Goal: Transaction & Acquisition: Purchase product/service

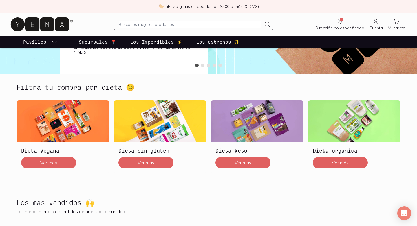
scroll to position [126, 0]
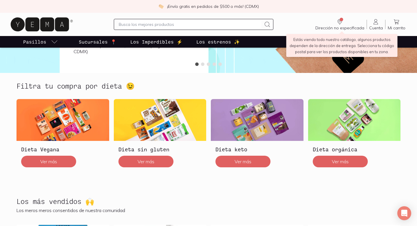
click at [342, 21] on icon "Dirección no especificada" at bounding box center [340, 21] width 7 height 7
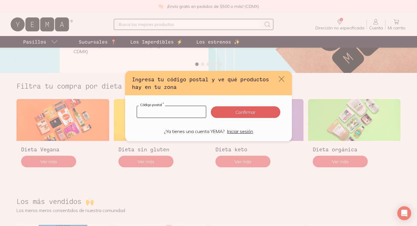
click at [151, 112] on input "default" at bounding box center [171, 112] width 69 height 12
type input "07899"
click at [236, 117] on button "Confirmar" at bounding box center [246, 112] width 70 height 12
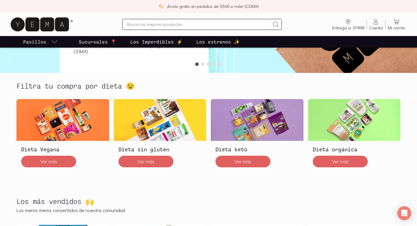
click at [375, 23] on icon at bounding box center [376, 21] width 7 height 7
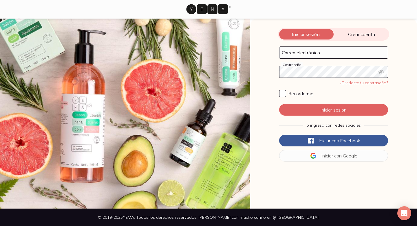
click at [353, 35] on span "Crear cuenta" at bounding box center [362, 34] width 56 height 6
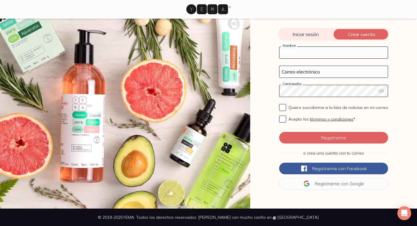
click at [294, 53] on input "Nombre" at bounding box center [334, 53] width 108 height 12
type input "[PERSON_NAME]"
type input "oconmarcia@gmail.com"
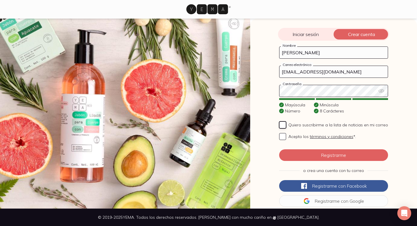
click at [283, 124] on input "Quiero suscribirme a la lista de noticias en mi correo" at bounding box center [282, 124] width 7 height 7
checkbox input "true"
click at [284, 137] on input "Acepto los términos y condiciones *." at bounding box center [282, 136] width 7 height 7
checkbox input "true"
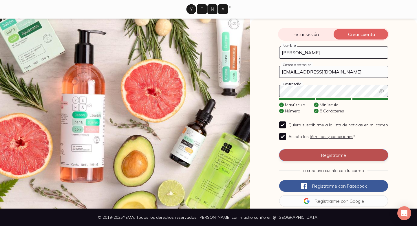
click at [309, 157] on button "Registrarme" at bounding box center [333, 155] width 109 height 12
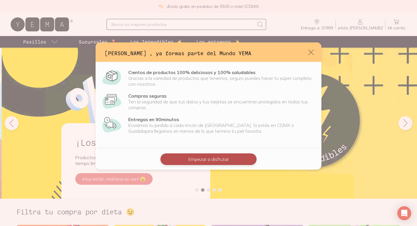
click at [216, 162] on button "Empezar a disfrutar" at bounding box center [209, 159] width 96 height 12
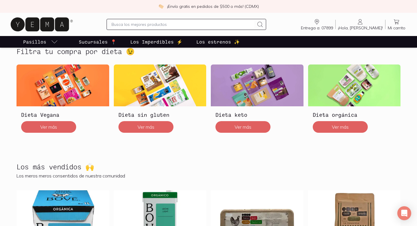
scroll to position [166, 0]
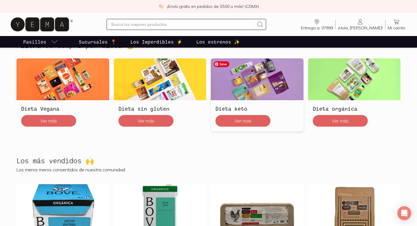
click at [266, 81] on img at bounding box center [257, 79] width 93 height 42
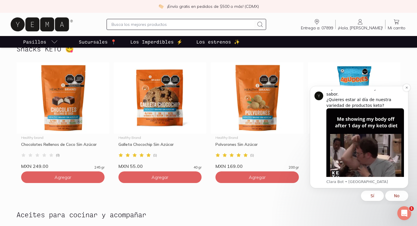
scroll to position [19, 0]
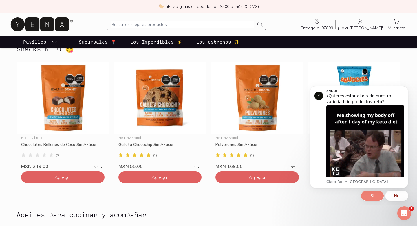
click at [375, 195] on button "Sí" at bounding box center [372, 195] width 23 height 10
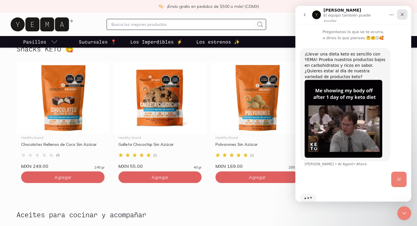
scroll to position [14, 0]
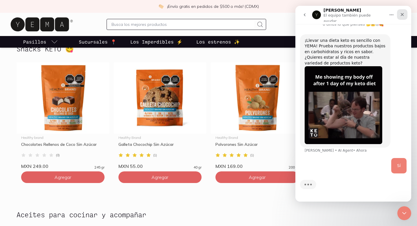
click at [401, 12] on icon "Cerrar" at bounding box center [402, 14] width 5 height 5
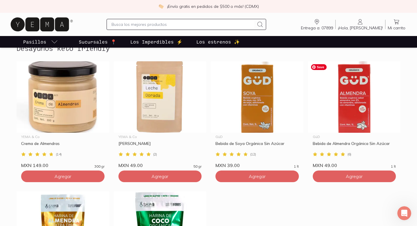
scroll to position [828, 0]
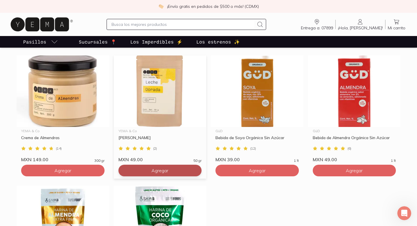
click at [152, 173] on span "Agregar" at bounding box center [160, 170] width 17 height 6
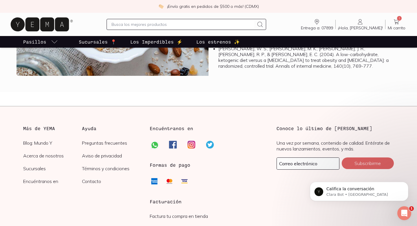
scroll to position [1587, 0]
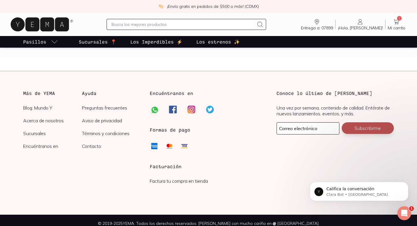
click at [365, 125] on button "Subscribirme" at bounding box center [368, 128] width 52 height 12
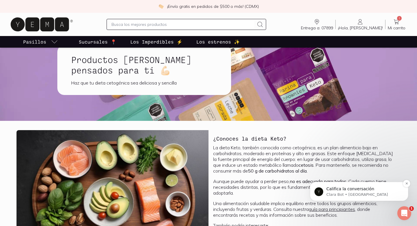
scroll to position [0, 0]
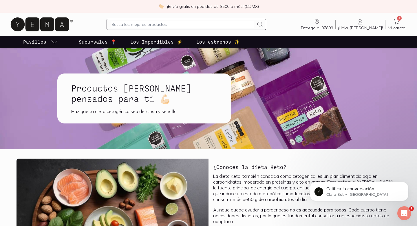
click at [148, 22] on input "text" at bounding box center [183, 24] width 143 height 7
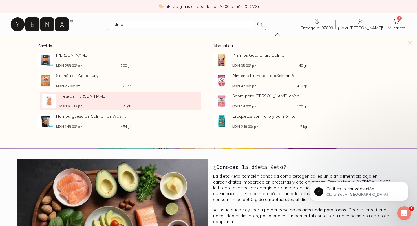
type input "salmon"
click at [88, 98] on span "Filete de Salmón Noruego" at bounding box center [94, 96] width 71 height 4
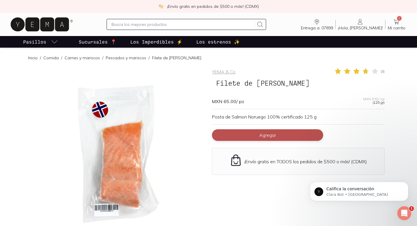
click at [294, 134] on button "Agregar" at bounding box center [267, 135] width 111 height 12
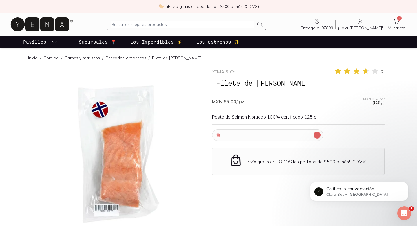
click at [319, 134] on icon at bounding box center [317, 134] width 5 height 5
type input "2"
click at [149, 23] on input "text" at bounding box center [183, 24] width 143 height 7
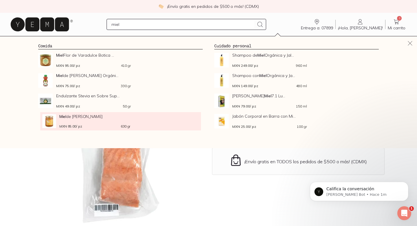
type input "miel"
click at [122, 120] on div "Miel de Abeja Grande MXN 85.00 / pz 630 gr" at bounding box center [94, 121] width 71 height 14
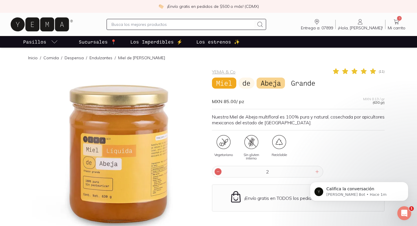
click at [218, 172] on icon at bounding box center [218, 171] width 5 height 5
type input "1"
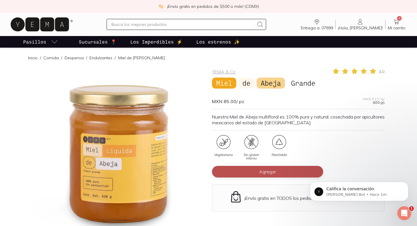
click at [275, 172] on span "Agregar" at bounding box center [267, 171] width 17 height 6
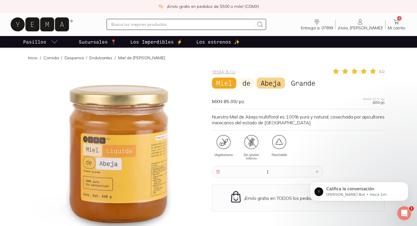
click at [129, 25] on input "text" at bounding box center [183, 24] width 143 height 7
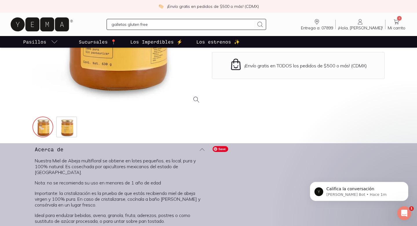
scroll to position [200, 0]
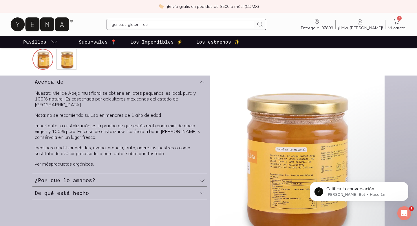
type input "galletas gluten free"
click at [264, 23] on icon at bounding box center [260, 24] width 7 height 7
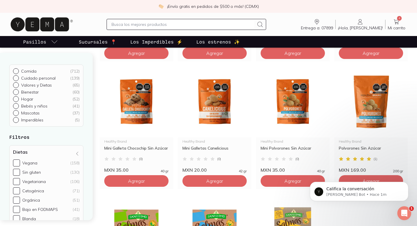
scroll to position [304, 0]
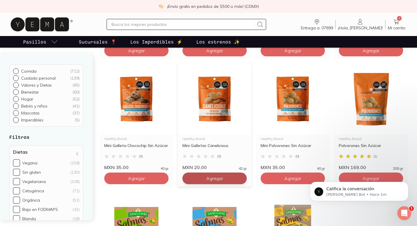
click at [217, 179] on span "Agregar" at bounding box center [214, 178] width 17 height 6
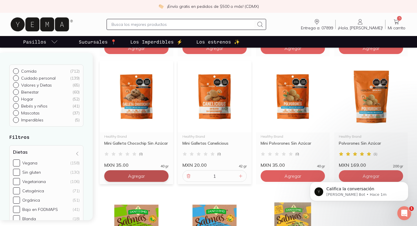
click at [152, 177] on button "Agregar" at bounding box center [136, 176] width 64 height 12
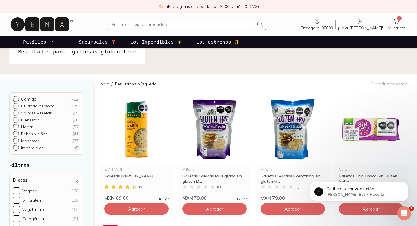
scroll to position [0, 0]
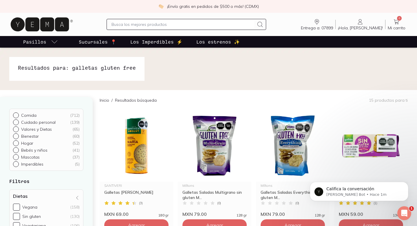
click at [133, 23] on input "text" at bounding box center [183, 24] width 143 height 7
type input "leche li"
click at [263, 23] on icon at bounding box center [260, 24] width 5 height 5
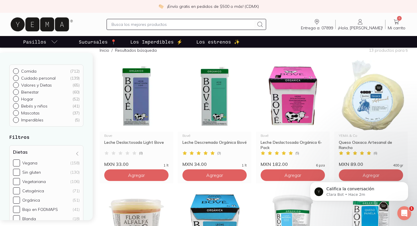
scroll to position [43, 0]
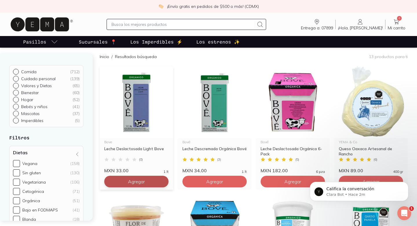
click at [136, 180] on span "Agregar" at bounding box center [136, 181] width 17 height 6
click at [163, 181] on icon at bounding box center [162, 181] width 5 height 5
type input "2"
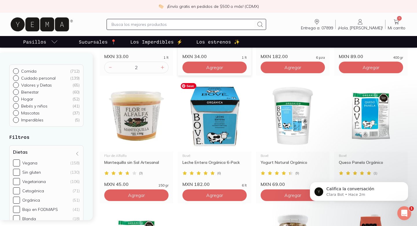
scroll to position [161, 0]
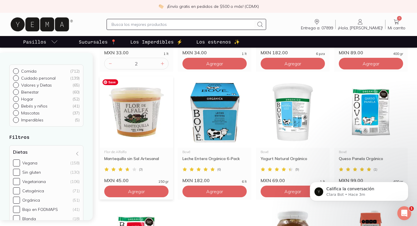
click at [136, 129] on img at bounding box center [137, 111] width 74 height 71
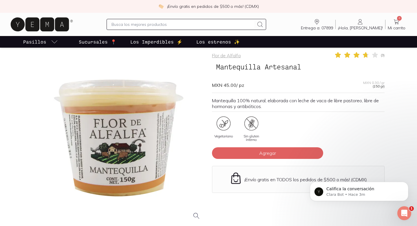
scroll to position [23, 0]
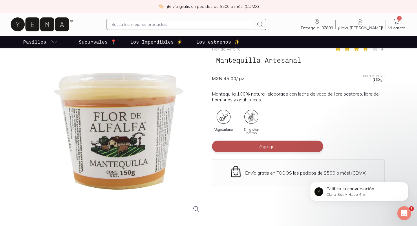
click at [269, 149] on button "Agregar" at bounding box center [267, 146] width 111 height 12
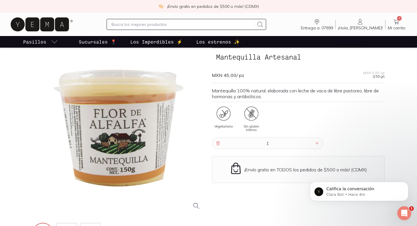
scroll to position [30, 0]
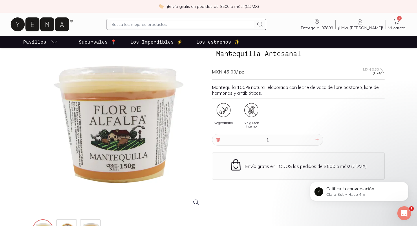
click at [399, 19] on span "9" at bounding box center [399, 18] width 5 height 5
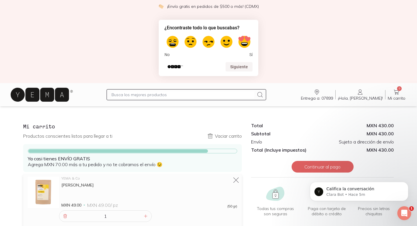
click at [43, 98] on icon at bounding box center [40, 94] width 58 height 14
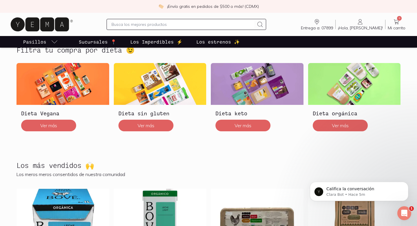
scroll to position [159, 0]
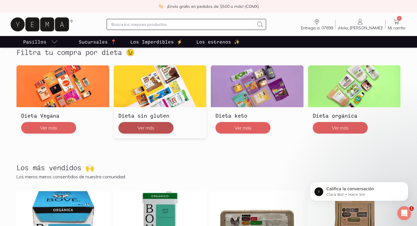
click at [160, 128] on button "Ver más" at bounding box center [146, 128] width 55 height 12
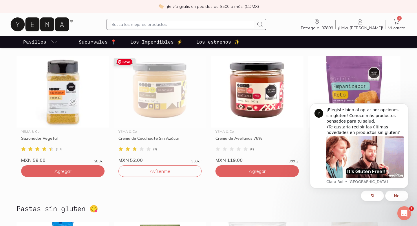
scroll to position [357, 0]
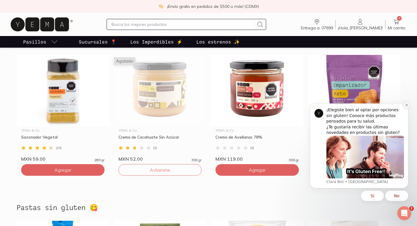
click at [406, 106] on icon "Dismiss notification" at bounding box center [407, 105] width 2 height 2
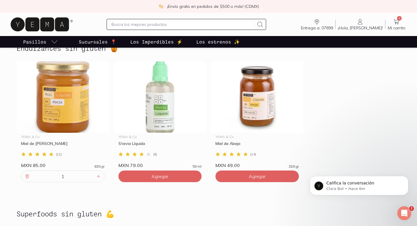
scroll to position [1013, 0]
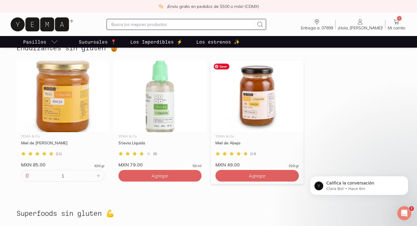
click at [263, 100] on img at bounding box center [257, 96] width 93 height 71
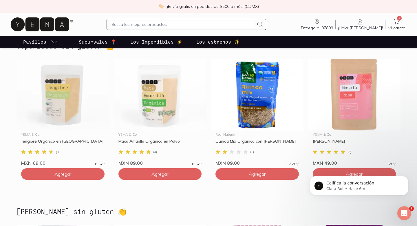
scroll to position [1185, 0]
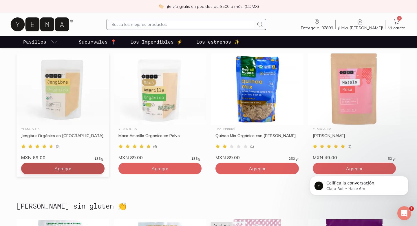
click at [60, 169] on span "Agregar" at bounding box center [62, 168] width 17 height 6
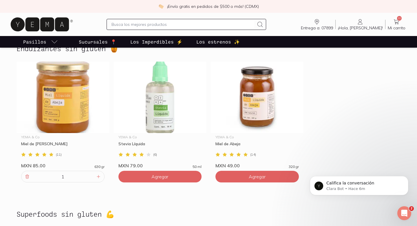
scroll to position [1013, 0]
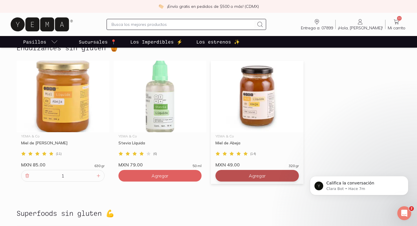
click at [245, 176] on button "Agregar" at bounding box center [257, 176] width 83 height 12
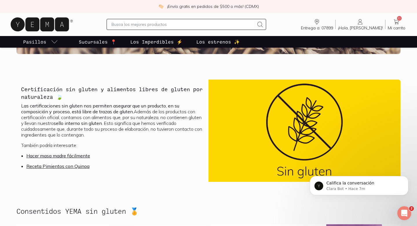
scroll to position [0, 0]
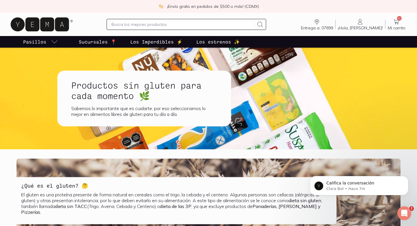
click at [51, 21] on icon at bounding box center [40, 24] width 58 height 14
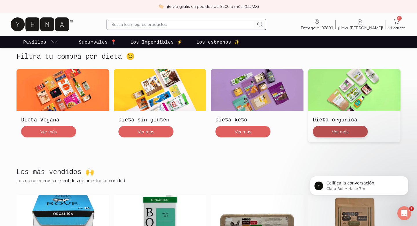
scroll to position [148, 0]
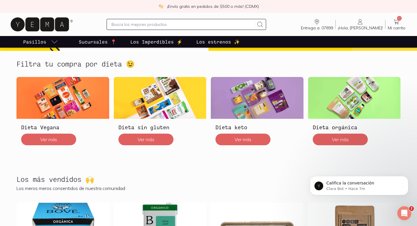
click at [339, 140] on div "Califica la conversación Clara Bot • Hace 7m" at bounding box center [359, 158] width 107 height 72
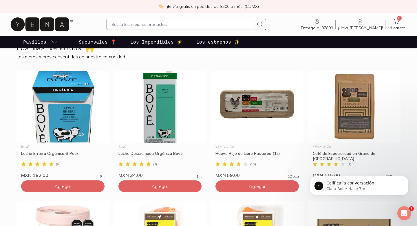
scroll to position [279, 0]
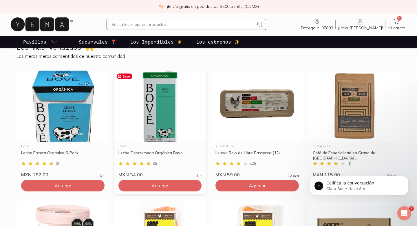
click at [161, 123] on img at bounding box center [160, 105] width 93 height 71
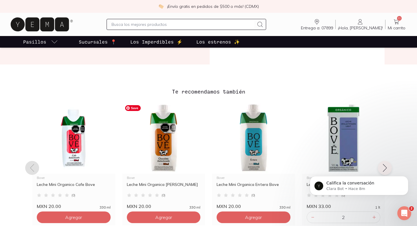
scroll to position [389, 0]
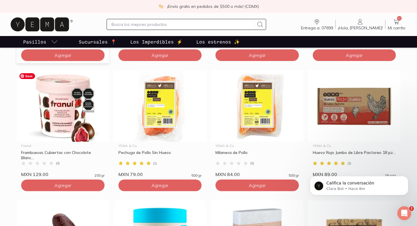
scroll to position [403, 0]
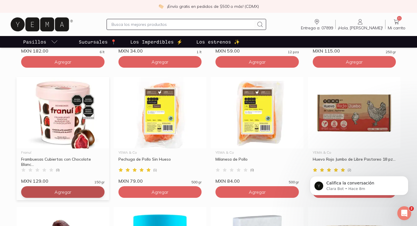
click at [58, 192] on span "Agregar" at bounding box center [62, 192] width 17 height 6
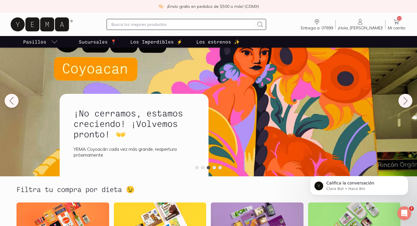
scroll to position [0, 0]
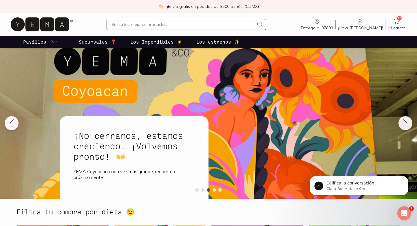
click at [397, 22] on icon at bounding box center [396, 21] width 5 height 5
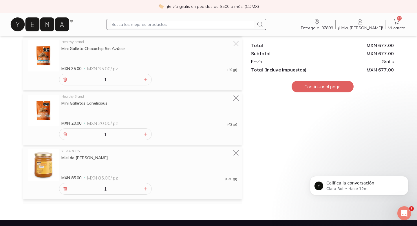
scroll to position [448, 0]
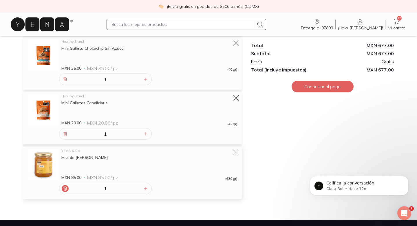
click at [65, 189] on icon at bounding box center [65, 188] width 5 height 5
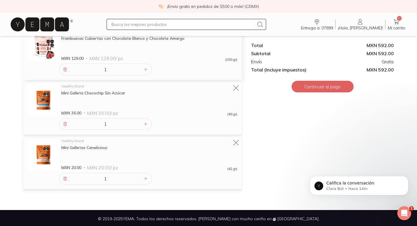
scroll to position [405, 0]
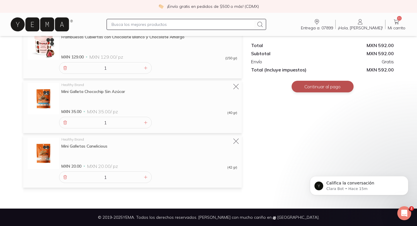
click at [317, 84] on button "Continuar al pago" at bounding box center [323, 87] width 62 height 12
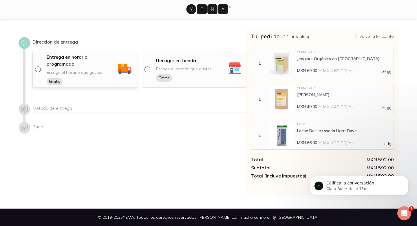
click at [37, 66] on input "radio" at bounding box center [37, 68] width 5 height 5
radio input "true"
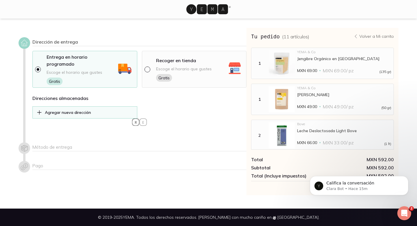
select select "204"
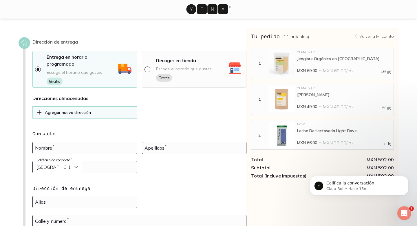
click at [57, 110] on p "Agregar nueva dirección" at bounding box center [68, 112] width 46 height 5
click at [39, 109] on icon at bounding box center [39, 112] width 6 height 7
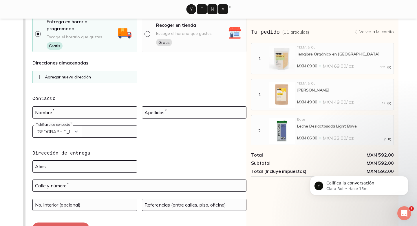
scroll to position [34, 0]
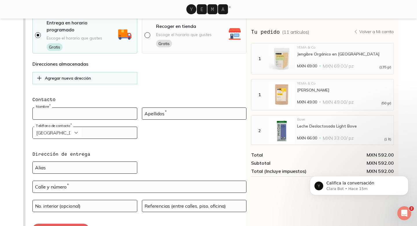
click at [55, 108] on input at bounding box center [85, 114] width 104 height 12
type input "MARCIA"
type input "AGUIRRE"
select select "52"
type input "5627599374"
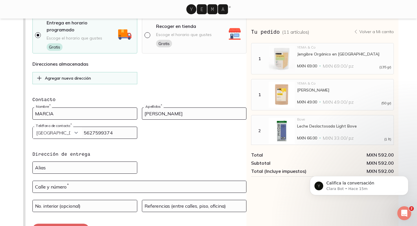
click at [101, 140] on form "Contacto MARCIA Nombre * AGUIRRE Apellidos * Curazao (+5999) Jamaica (+1876) Sa…" at bounding box center [139, 165] width 214 height 139
click at [12, 117] on div "Dirección de entrega Entrega en horario programado Escoge el horario que gustes…" at bounding box center [208, 140] width 399 height 292
click at [58, 127] on select "Curazao (+5999) Jamaica (+1876) San Cristóbal y Nieves (+1869) Trinidad y Tobag…" at bounding box center [57, 133] width 49 height 12
click at [71, 127] on select "Curazao (+5999) Jamaica (+1876) San Cristóbal y Nieves (+1869) Trinidad y Tobag…" at bounding box center [57, 133] width 49 height 12
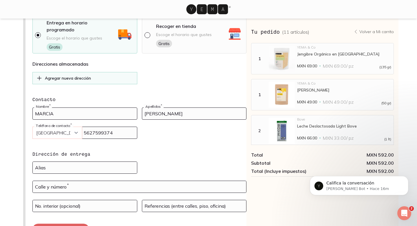
select select "204"
click at [33, 127] on select "Curazao (+5999) Jamaica (+1876) San Cristóbal y Nieves (+1869) Trinidad y Tobag…" at bounding box center [57, 133] width 49 height 12
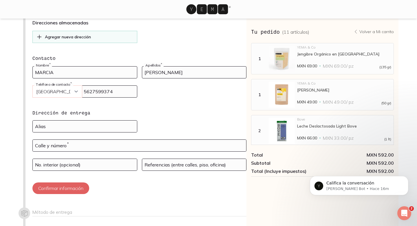
scroll to position [76, 0]
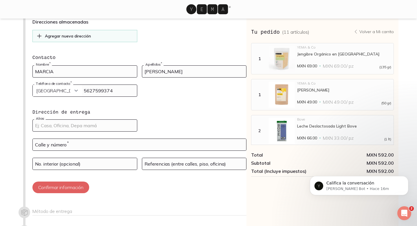
click at [53, 119] on input at bounding box center [85, 125] width 104 height 12
type input "casa"
click at [48, 139] on input "text" at bounding box center [140, 145] width 214 height 12
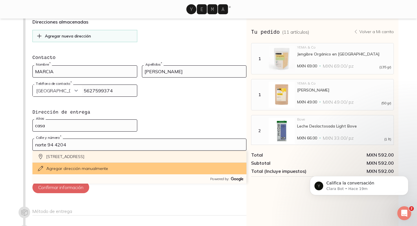
click at [86, 150] on div "Norte 94 4204, La Malinche, Ciudad de México, CDMX, México" at bounding box center [139, 156] width 214 height 12
type input "Nte 94 4204, La Malinche, Gustavo A. Madero, 07899 Ciudad de México, CDMX, Méxi…"
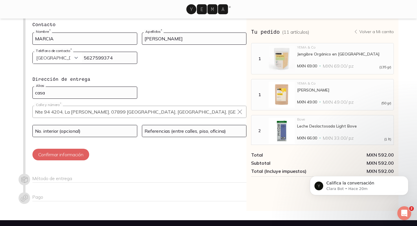
scroll to position [109, 0]
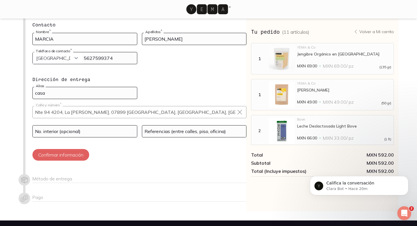
click at [112, 52] on input "5627599374" at bounding box center [85, 58] width 104 height 12
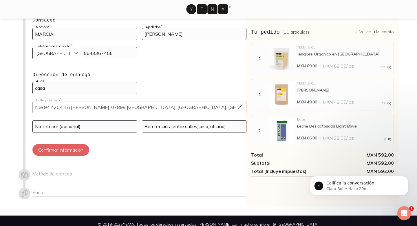
type input "5643367455"
click at [175, 122] on input at bounding box center [194, 126] width 104 height 12
click at [205, 120] on input "esquina oriente 81, tocar en puerta blanca pequena sobre oriente 81" at bounding box center [194, 126] width 104 height 12
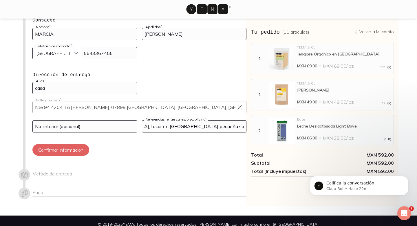
click at [183, 120] on input "esquina oriente 81, tocar en puerta blanca pequeña sobre oriente 81" at bounding box center [194, 126] width 104 height 12
click at [184, 120] on input "esquina oriente 81, tocar en puerta blanca pequeña sobre oriente 81" at bounding box center [194, 126] width 104 height 12
type input "Esquina oriente 81, tocar en puerta blanca pequeña sobre oriente 81"
click at [70, 144] on button "Confirmar información" at bounding box center [60, 150] width 57 height 12
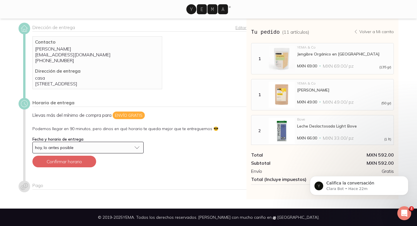
scroll to position [20, 0]
click at [99, 148] on div "hoy, lo antes posible" at bounding box center [83, 147] width 97 height 5
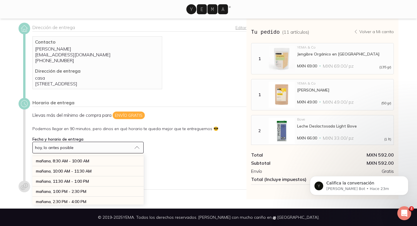
scroll to position [0, 0]
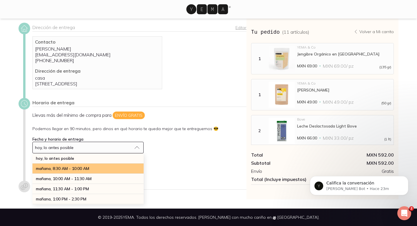
click at [89, 170] on span "mañana, 8:30 AM - 10:00 AM" at bounding box center [62, 168] width 53 height 5
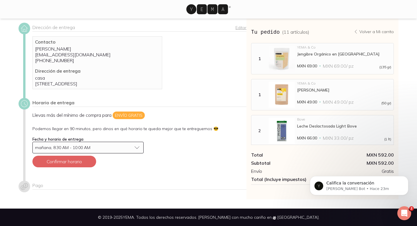
click at [87, 145] on span "mañana, 8:30 AM - 10:00 AM" at bounding box center [62, 147] width 55 height 4
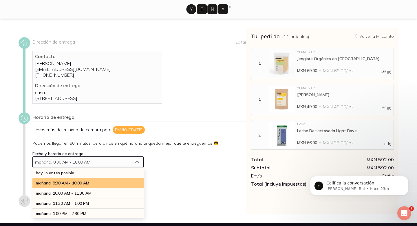
click at [102, 188] on div "mañana, 8:30 AM - 10:00 AM" at bounding box center [87, 183] width 111 height 10
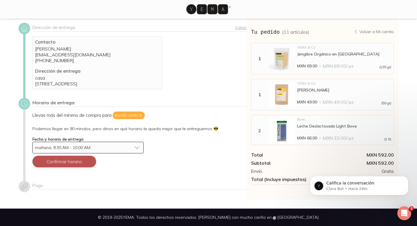
scroll to position [20, 0]
click at [76, 160] on button "Confirmar horario" at bounding box center [64, 161] width 64 height 12
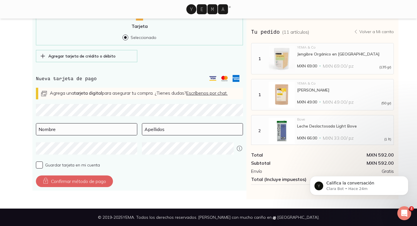
scroll to position [194, 0]
click at [373, 32] on p "Volver a Mi carrito" at bounding box center [377, 31] width 34 height 5
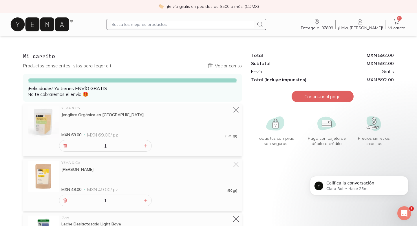
click at [168, 24] on input "text" at bounding box center [183, 24] width 143 height 7
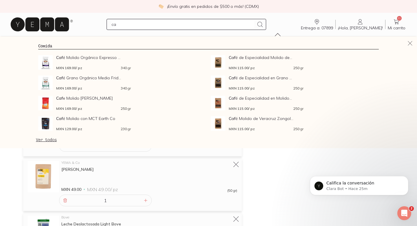
type input "c"
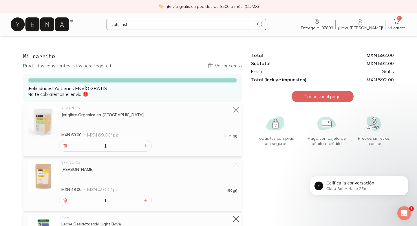
drag, startPoint x: 140, startPoint y: 23, endPoint x: 98, endPoint y: 23, distance: 42.3
click at [98, 23] on div "cafe inst Entrega a: 07899 07899 Buscar Buscar ¡Hola, Marcia! Marcia 11 Mi carr…" at bounding box center [208, 24] width 399 height 19
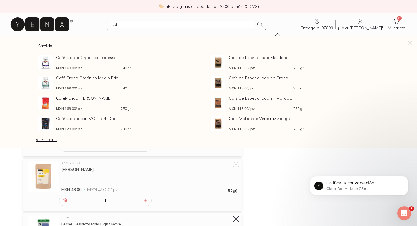
type input "cafe"
click at [52, 141] on link "Ver todos" at bounding box center [46, 139] width 21 height 5
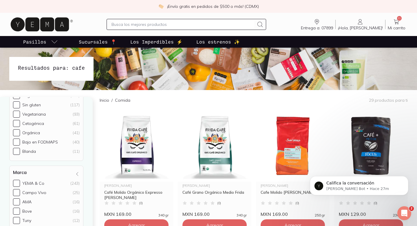
click at [146, 27] on input "text" at bounding box center [183, 24] width 143 height 7
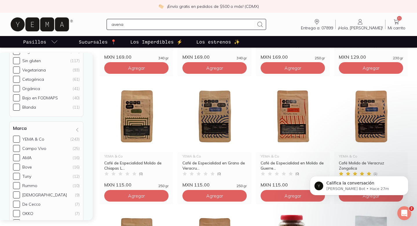
scroll to position [159, 0]
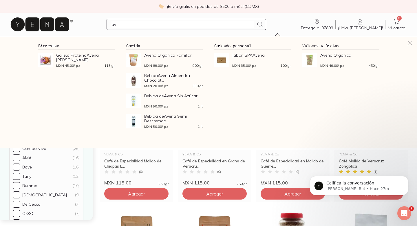
type input "a"
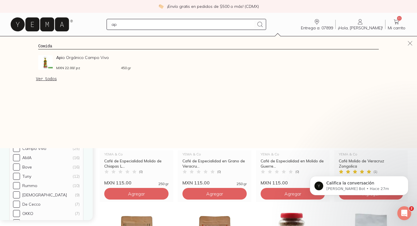
type input "a"
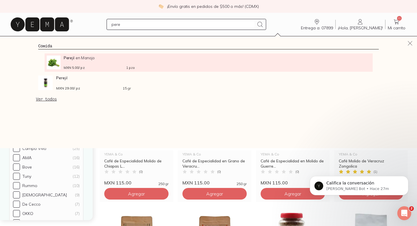
type input "pere"
click at [82, 63] on div "Pere jil en Manojo MXN 5.00 / pz 1 pza" at bounding box center [99, 62] width 71 height 14
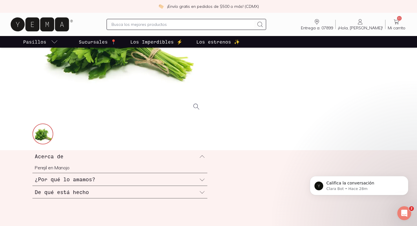
scroll to position [126, 0]
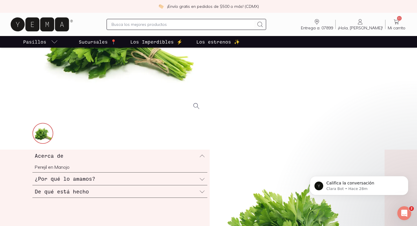
click at [203, 179] on icon at bounding box center [202, 179] width 6 height 6
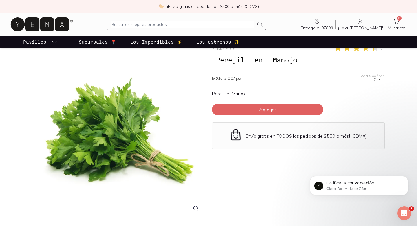
scroll to position [0, 0]
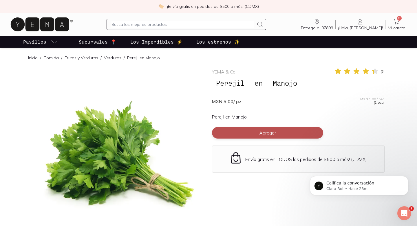
click at [279, 134] on button "Agregar" at bounding box center [267, 133] width 111 height 12
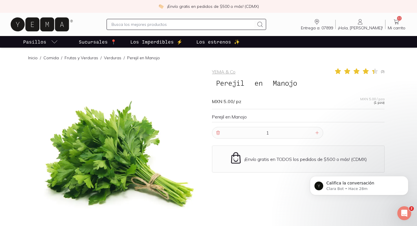
click at [399, 20] on span "12" at bounding box center [399, 18] width 5 height 5
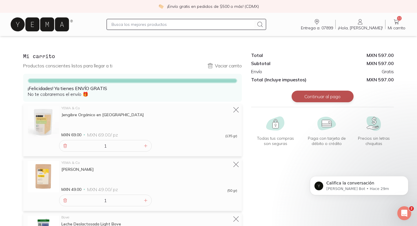
click at [324, 99] on button "Continuar al pago" at bounding box center [323, 96] width 62 height 12
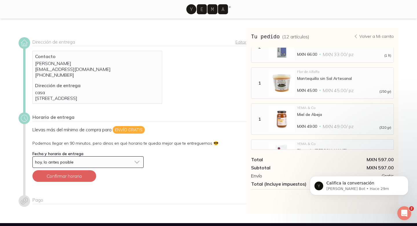
scroll to position [20, 0]
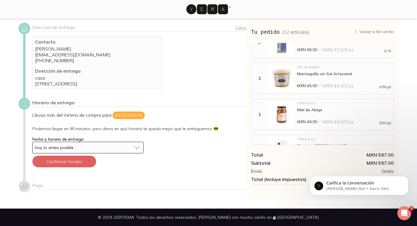
click at [137, 146] on button "hoy, lo antes posible" at bounding box center [87, 147] width 111 height 12
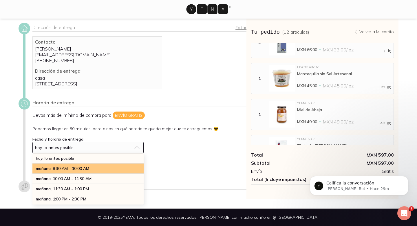
click at [82, 170] on span "mañana, 8:30 AM - 10:00 AM" at bounding box center [62, 168] width 53 height 5
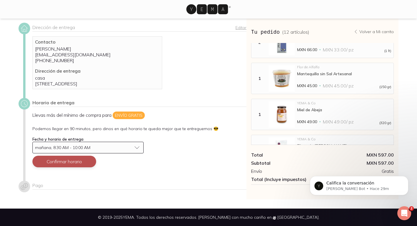
click at [66, 162] on button "Confirmar horario" at bounding box center [64, 161] width 64 height 12
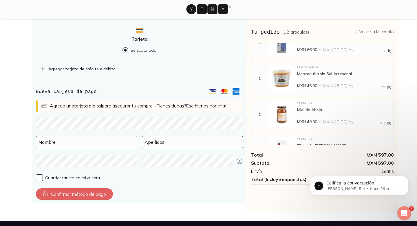
scroll to position [194, 0]
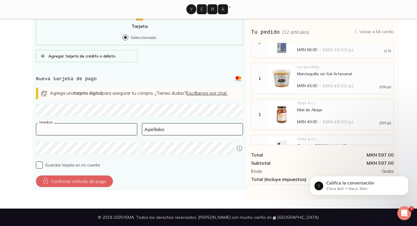
click at [50, 129] on input at bounding box center [86, 129] width 101 height 12
type input "[PERSON_NAME]"
type input "Aguirre Ocon"
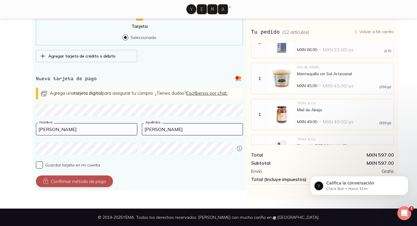
click at [67, 183] on button "Confirmar método de pago" at bounding box center [74, 181] width 77 height 12
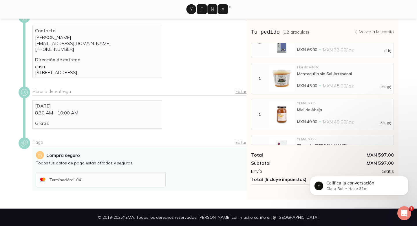
scroll to position [95, 0]
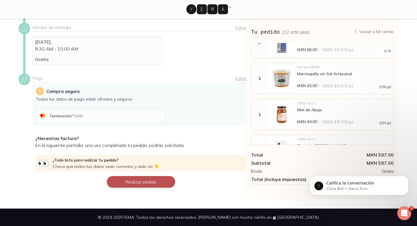
click at [135, 182] on button "Realizar pedido" at bounding box center [141, 182] width 68 height 12
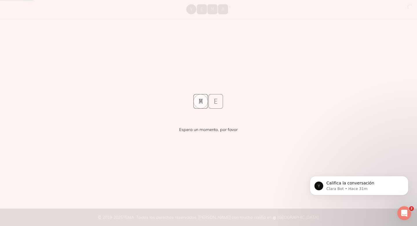
scroll to position [0, 0]
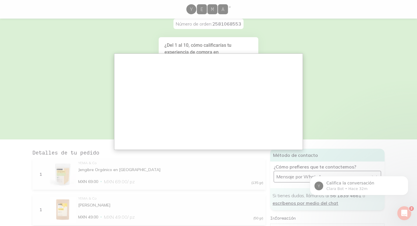
scroll to position [20, 0]
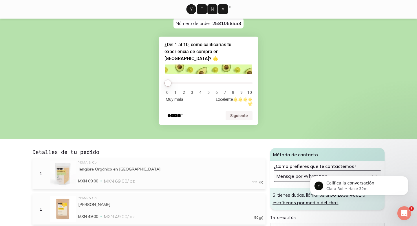
click at [250, 90] on li "10" at bounding box center [250, 92] width 6 height 5
click at [251, 90] on li "10" at bounding box center [250, 92] width 6 height 5
drag, startPoint x: 168, startPoint y: 75, endPoint x: 260, endPoint y: 79, distance: 92.0
type input "10"
click at [253, 82] on input "range" at bounding box center [209, 83] width 88 height 2
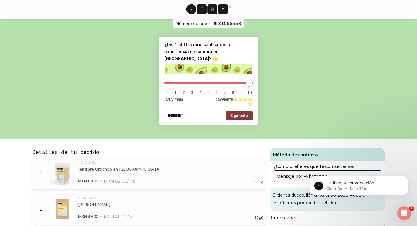
click at [235, 111] on button "Siguiente" at bounding box center [239, 115] width 27 height 9
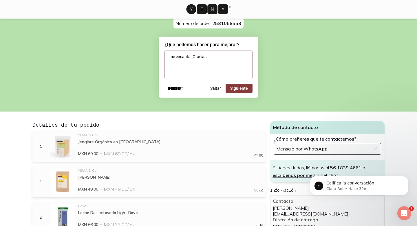
type textarea "me encanta. Gracias"
click at [242, 84] on button "Siguiente" at bounding box center [239, 87] width 27 height 9
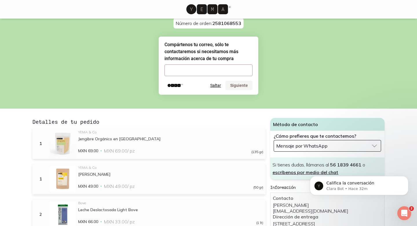
type input "oconmarcia@gmail.com"
click at [239, 88] on button "Siguiente" at bounding box center [239, 85] width 27 height 9
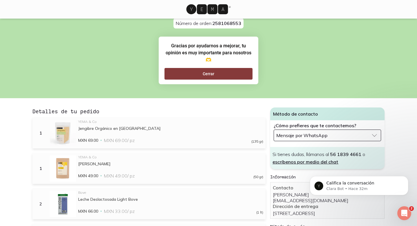
click at [197, 75] on button "Cerrar" at bounding box center [209, 74] width 88 height 12
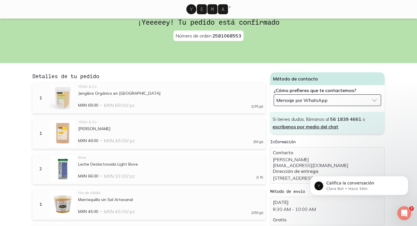
scroll to position [0, 0]
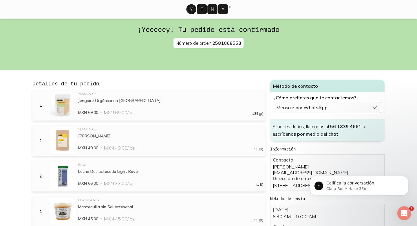
click at [355, 106] on div "Mensaje por WhatsApp" at bounding box center [323, 107] width 93 height 6
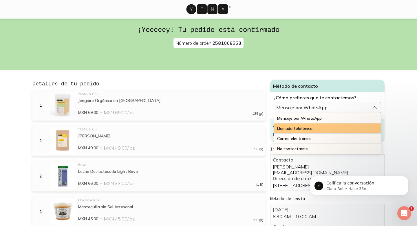
click at [321, 128] on div "Llamada telefónica" at bounding box center [328, 128] width 108 height 10
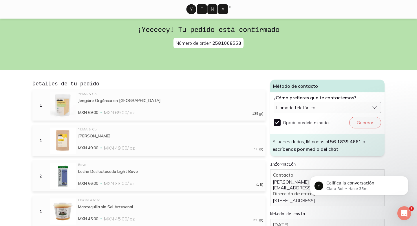
click at [208, 7] on icon at bounding box center [207, 9] width 42 height 10
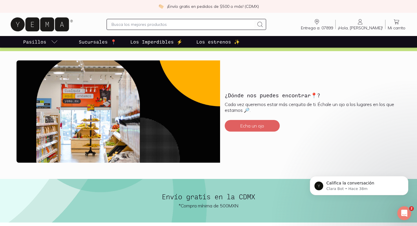
scroll to position [1251, 0]
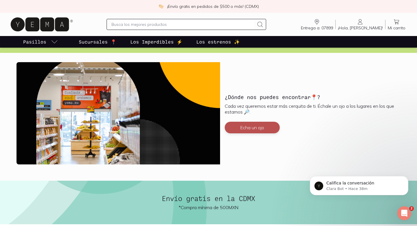
click at [249, 126] on button "Echa un ojo" at bounding box center [252, 127] width 55 height 12
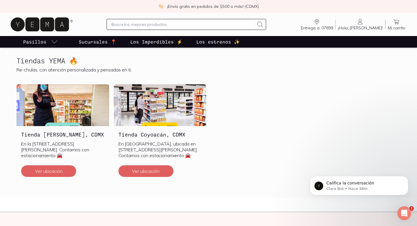
scroll to position [146, 0]
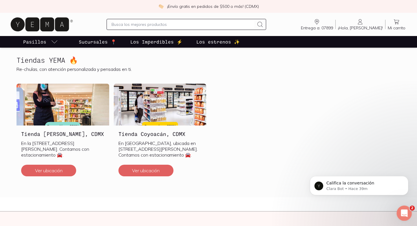
click at [403, 212] on icon "Abrir Intercom Messenger" at bounding box center [404, 212] width 10 height 10
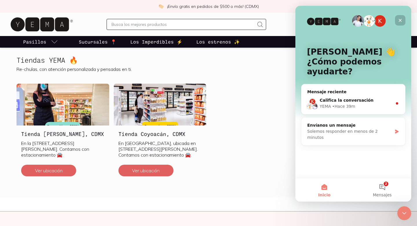
click at [402, 20] on icon "Cerrar" at bounding box center [400, 20] width 5 height 5
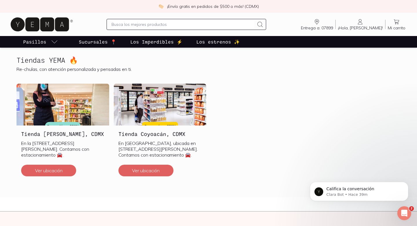
scroll to position [0, 0]
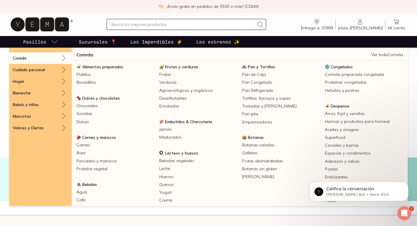
scroll to position [1286, 0]
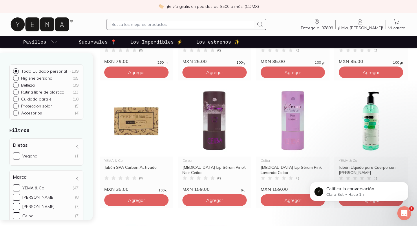
scroll to position [554, 0]
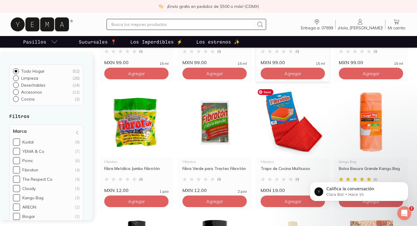
scroll to position [297, 0]
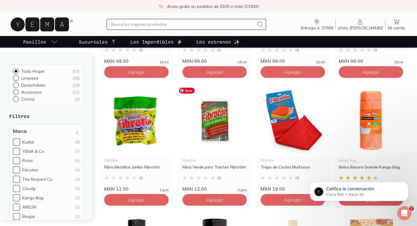
click at [147, 25] on input "text" at bounding box center [183, 24] width 143 height 7
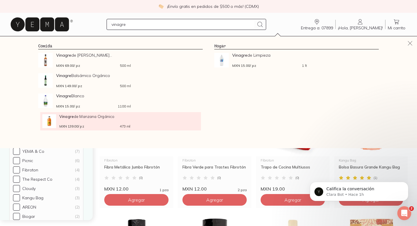
type input "vinagre"
click at [91, 116] on span "Vinagre de Manzana Orgánico" at bounding box center [94, 116] width 71 height 4
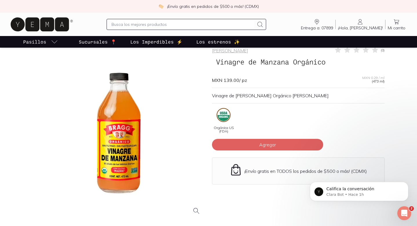
scroll to position [22, 0]
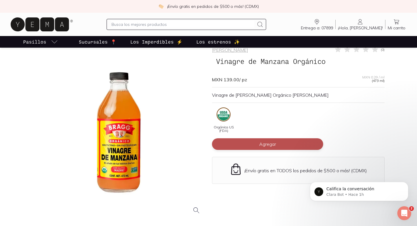
click at [235, 147] on button "Agregar" at bounding box center [267, 144] width 111 height 12
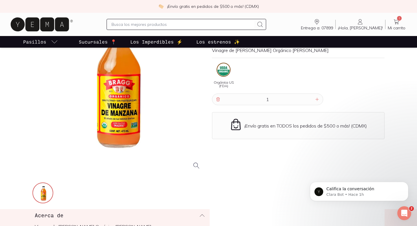
scroll to position [155, 0]
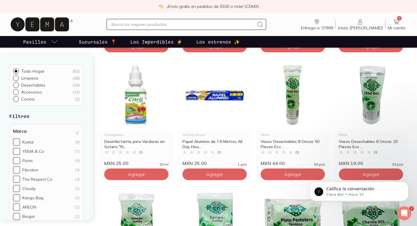
scroll to position [580, 0]
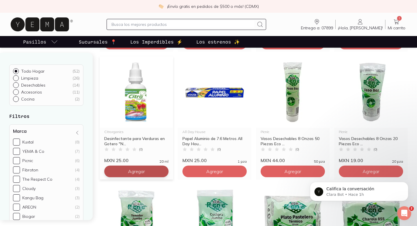
click at [140, 172] on span "Agregar" at bounding box center [136, 171] width 17 height 6
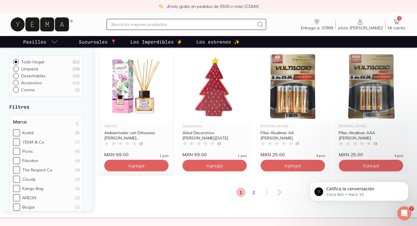
scroll to position [969, 0]
click at [255, 190] on link "2" at bounding box center [253, 191] width 9 height 9
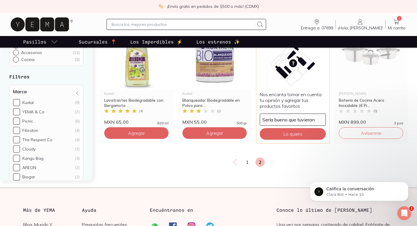
scroll to position [635, 0]
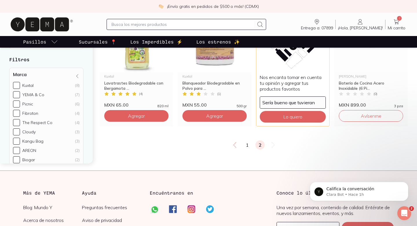
click at [257, 144] on link "2" at bounding box center [260, 144] width 9 height 9
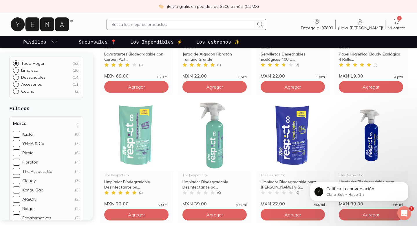
scroll to position [1, 0]
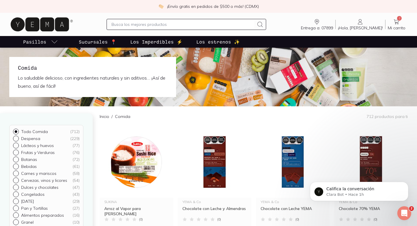
click at [172, 27] on input "text" at bounding box center [183, 24] width 143 height 7
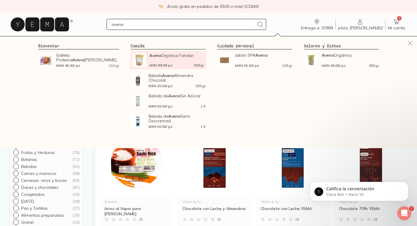
type input "avena"
click at [195, 58] on div "Avena Orgánica Familiar MXN 89.00 / pz 900 gr" at bounding box center [177, 60] width 54 height 14
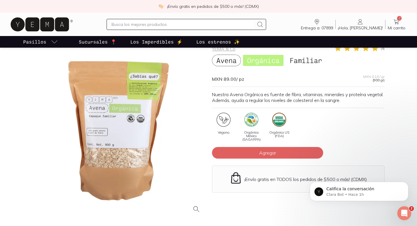
scroll to position [32, 0]
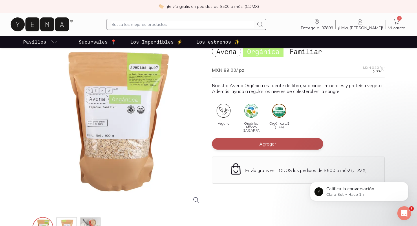
click at [283, 145] on button "Agregar" at bounding box center [267, 144] width 111 height 12
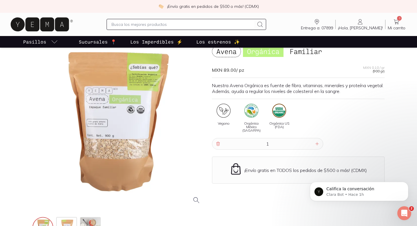
click at [398, 19] on span "3" at bounding box center [399, 18] width 5 height 5
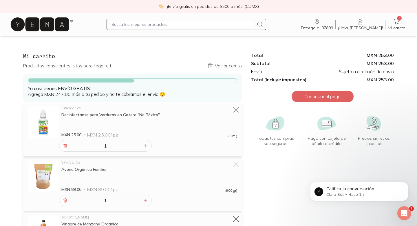
click at [128, 27] on input "text" at bounding box center [183, 24] width 143 height 7
click at [47, 28] on icon at bounding box center [40, 24] width 58 height 14
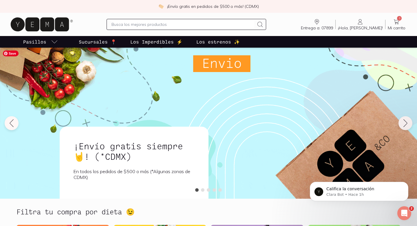
click at [137, 26] on input "text" at bounding box center [183, 24] width 143 height 7
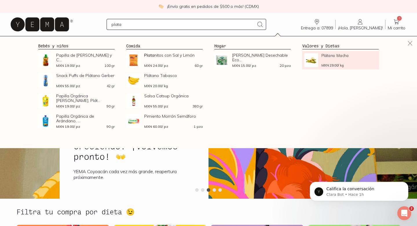
type input "plata"
click at [328, 62] on div "Plátano Macho MXN 29.00 / kg" at bounding box center [350, 60] width 56 height 14
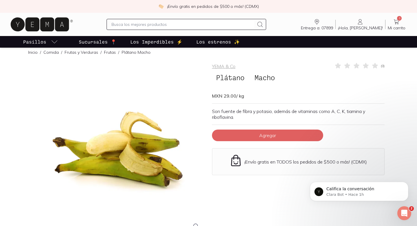
scroll to position [6, 0]
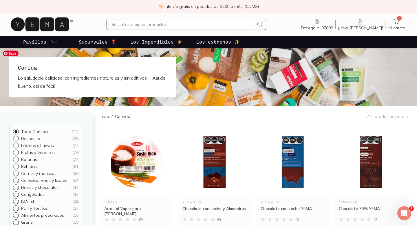
click at [139, 28] on div at bounding box center [186, 24] width 159 height 11
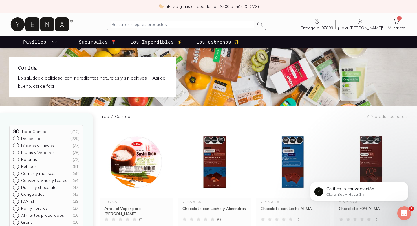
click at [139, 22] on input "text" at bounding box center [183, 24] width 143 height 7
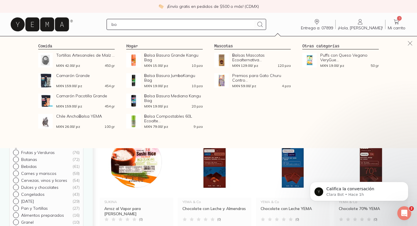
type input "b"
